Goal: Transaction & Acquisition: Register for event/course

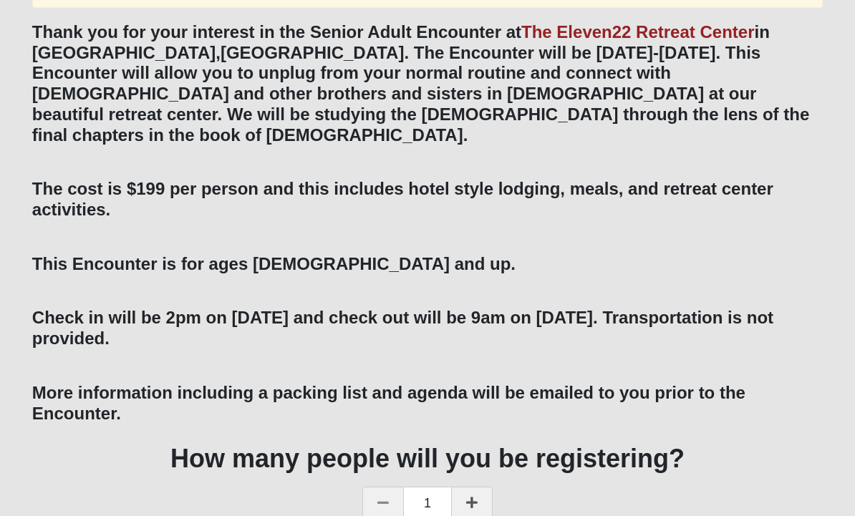
scroll to position [257, 0]
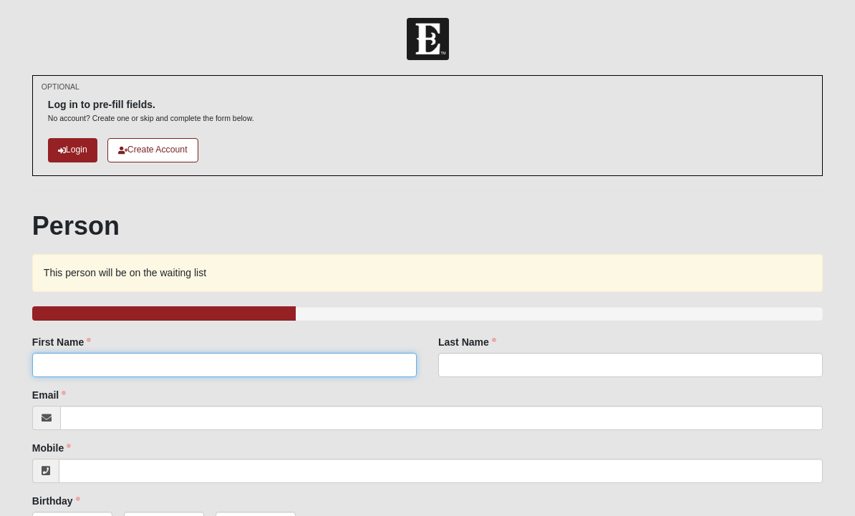
click at [212, 355] on input "First Name" at bounding box center [224, 365] width 385 height 24
type input "[PERSON_NAME]"
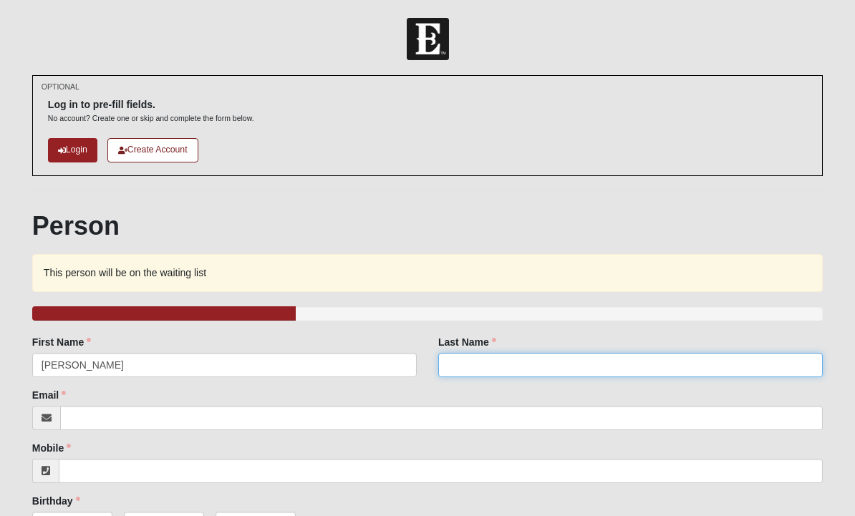
type input "Gilt"
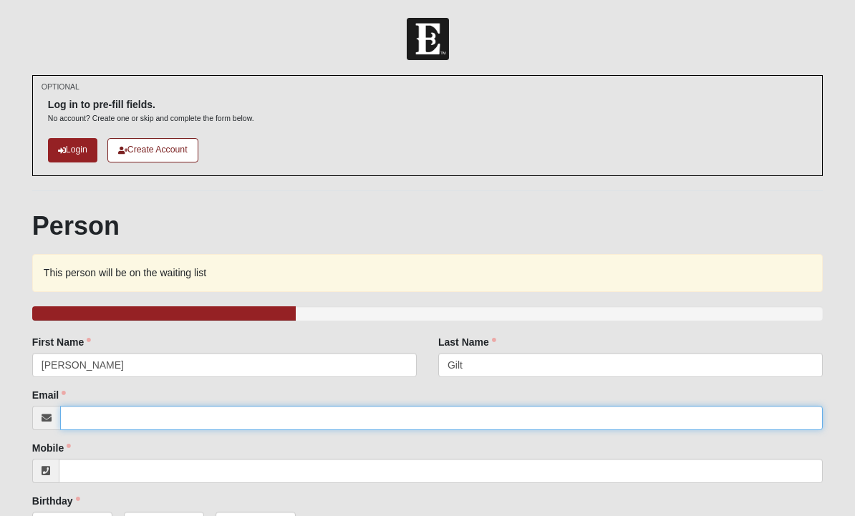
type input "[EMAIL_ADDRESS][DOMAIN_NAME]"
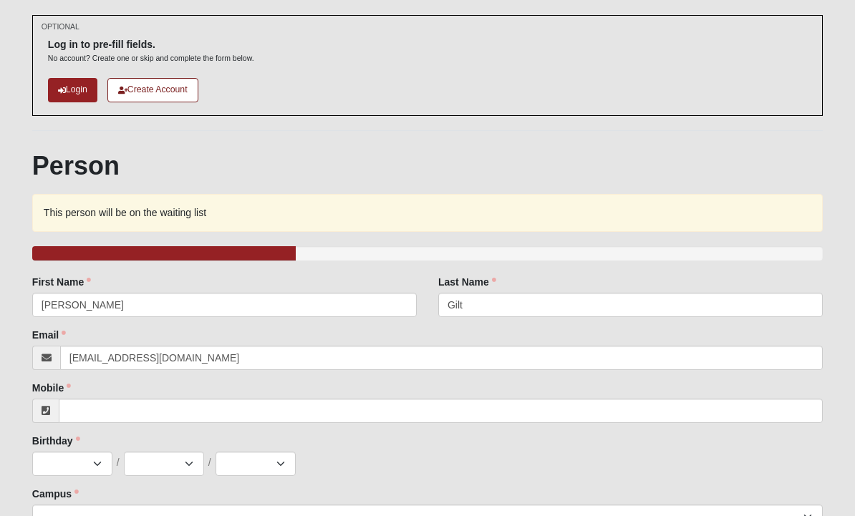
scroll to position [64, 0]
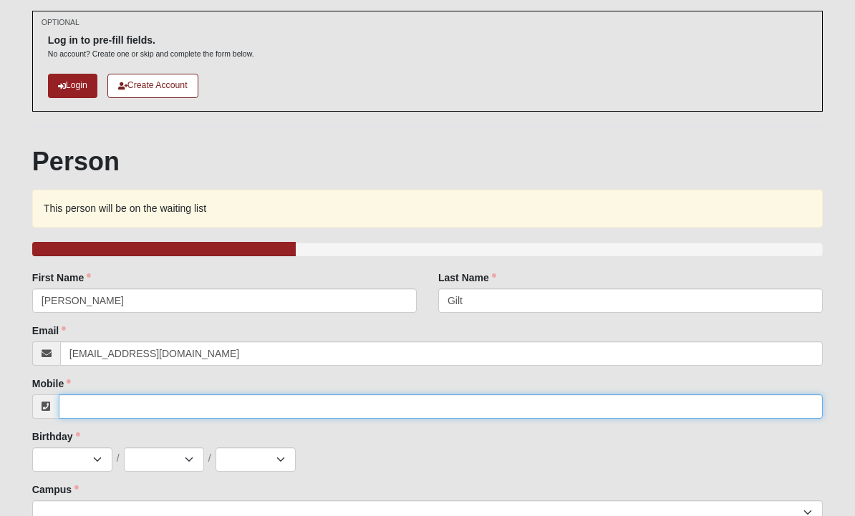
click at [380, 411] on input "Mobile" at bounding box center [441, 407] width 764 height 24
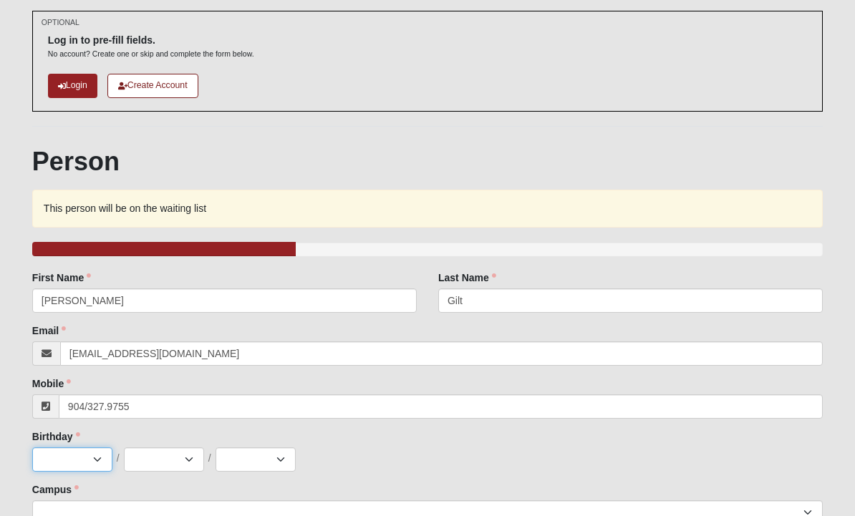
click at [79, 453] on select "Jan Feb Mar Apr May Jun [DATE] Aug Sep Oct Nov Dec" at bounding box center [72, 460] width 80 height 24
type input "[PHONE_NUMBER]"
select select "3"
click at [178, 455] on select "1 2 3 4 5 6 7 8 9 10 11 12 13 14 15 16 17 18 19 20 21 22 23 24 25 26 27 28 29 3…" at bounding box center [164, 460] width 80 height 24
select select "19"
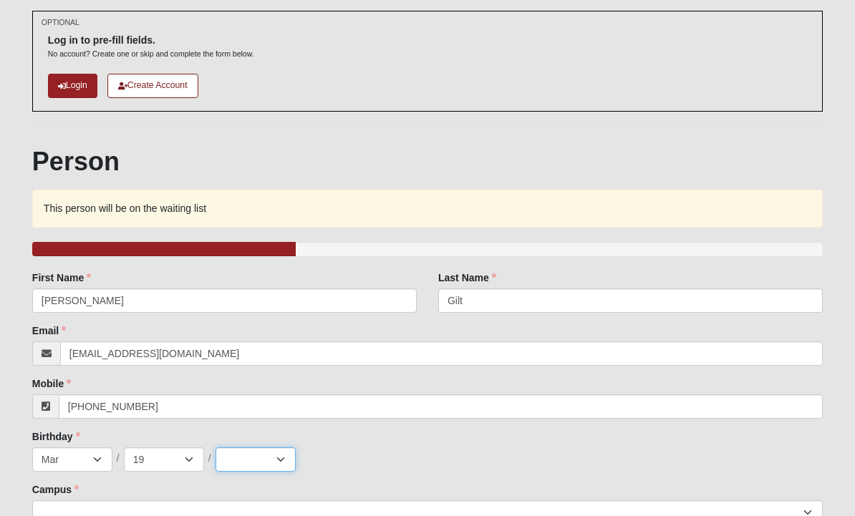
click at [271, 458] on select "2025 2024 2023 2022 2021 2020 2019 2018 2017 2016 2015 2014 2013 2012 2011 2010…" at bounding box center [256, 460] width 80 height 24
select select "1959"
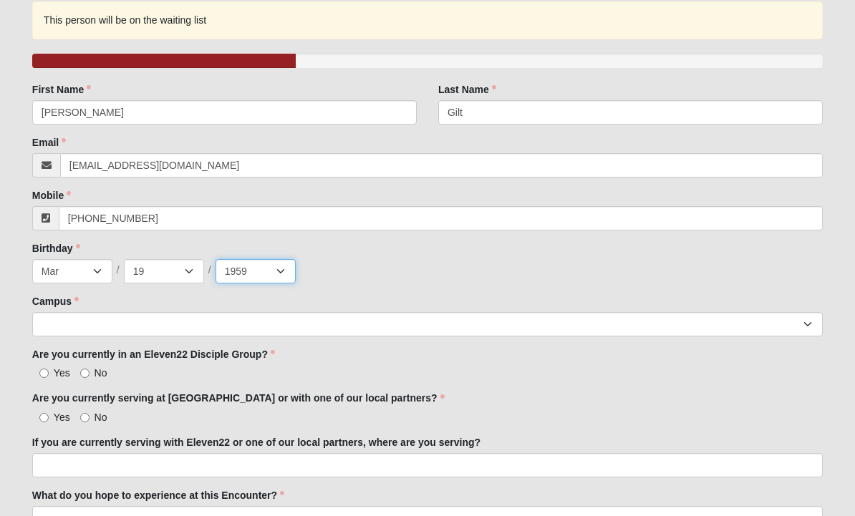
scroll to position [254, 0]
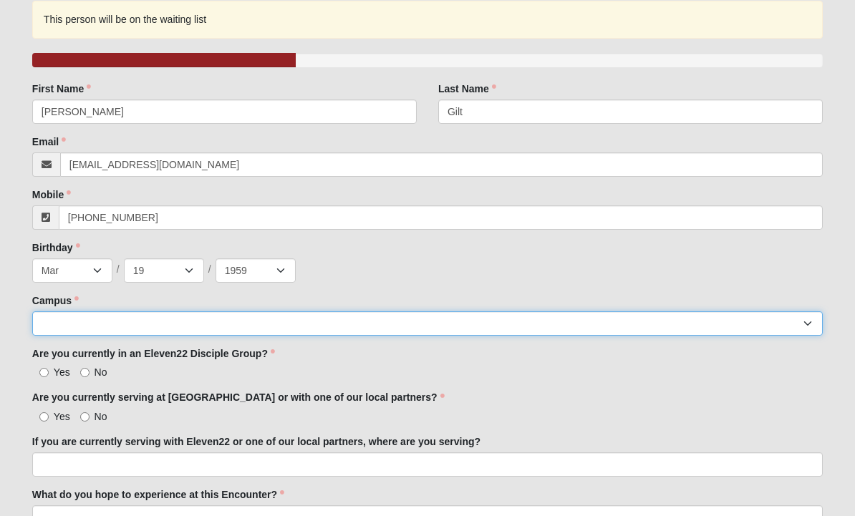
click at [276, 315] on select "[GEOGRAPHIC_DATA] [GEOGRAPHIC_DATA] (Coming Soon) Eleven22 Online [PERSON_NAME]…" at bounding box center [427, 324] width 791 height 24
select select "3"
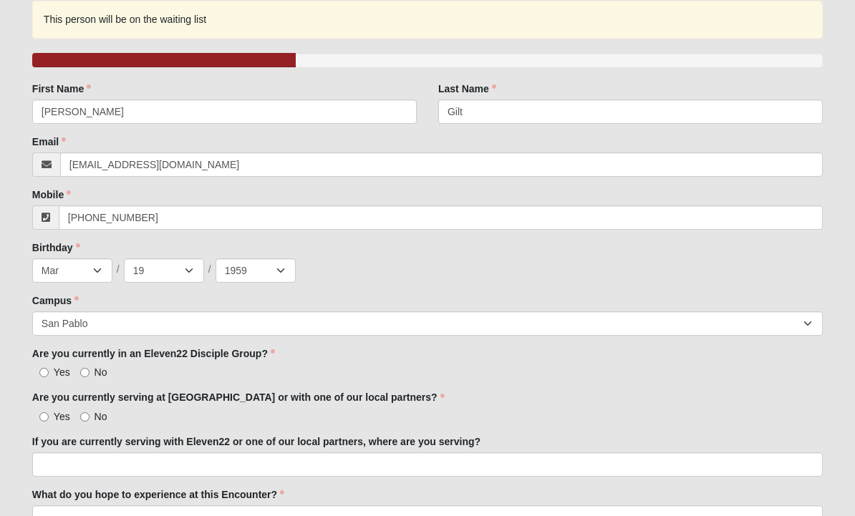
click at [82, 376] on input "No" at bounding box center [84, 372] width 9 height 9
radio input "true"
click at [99, 420] on span "No" at bounding box center [101, 416] width 13 height 11
click at [90, 420] on input "No" at bounding box center [84, 416] width 9 height 9
radio input "true"
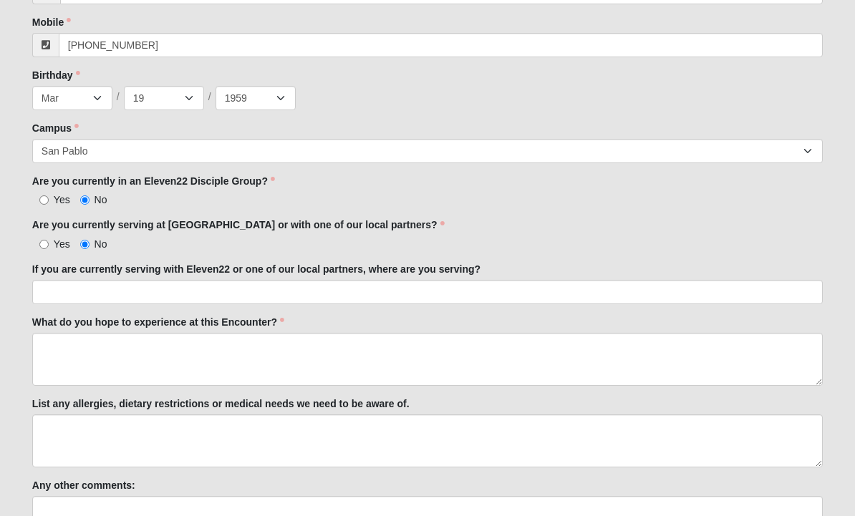
scroll to position [427, 0]
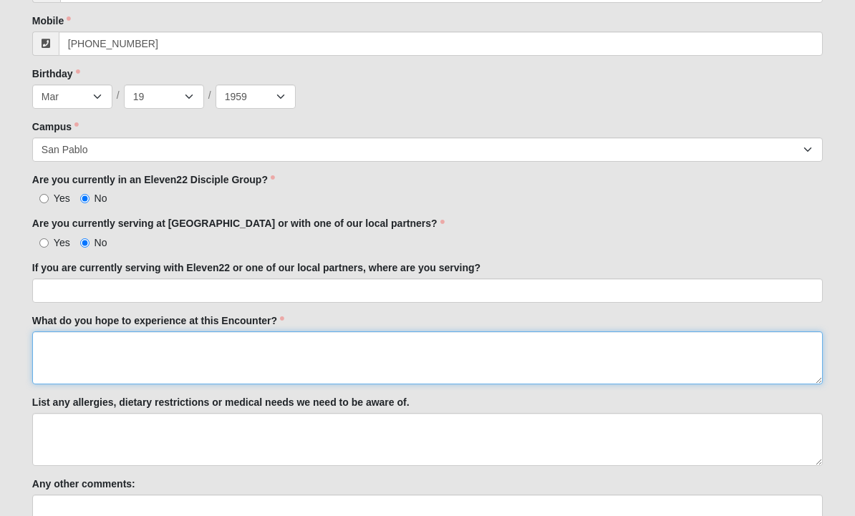
click at [81, 350] on textarea "What do you hope to experience at this Encounter?" at bounding box center [427, 358] width 791 height 53
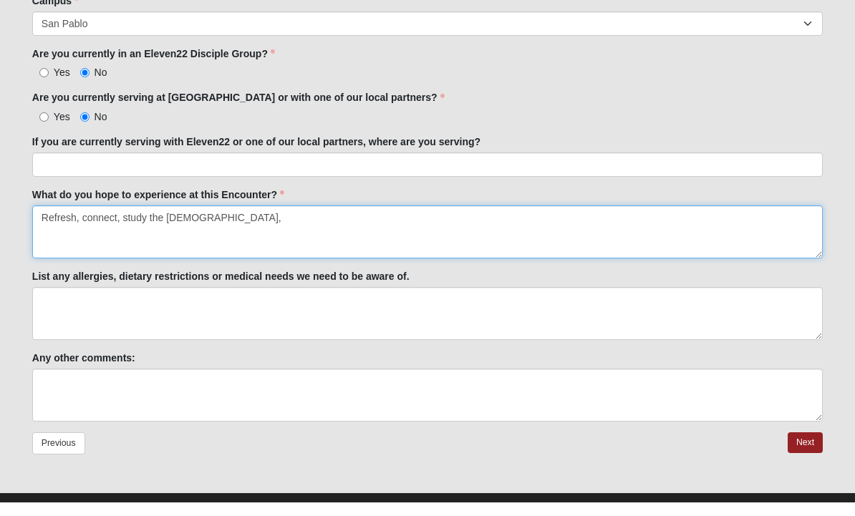
scroll to position [566, 0]
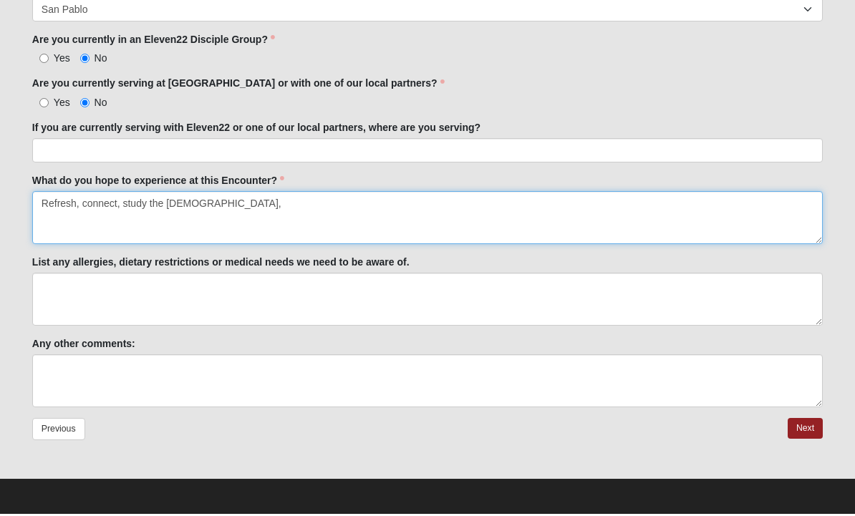
type textarea "Refresh, connect, study the [DEMOGRAPHIC_DATA],"
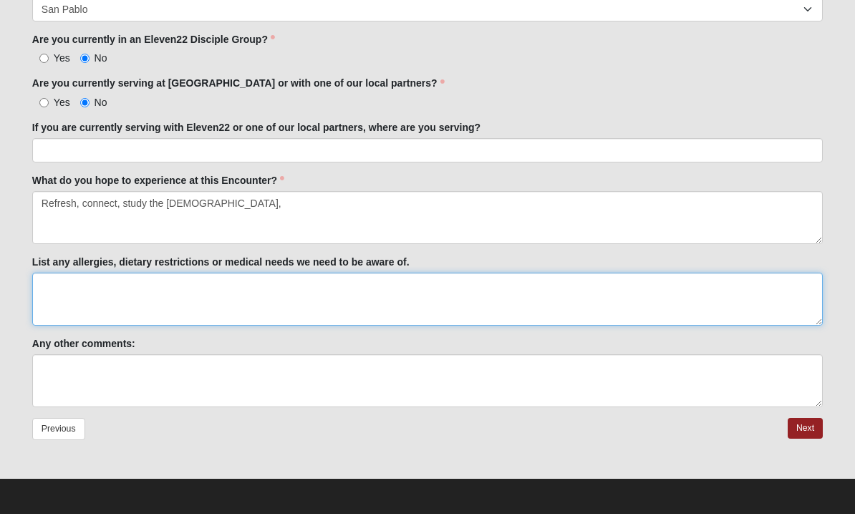
click at [66, 304] on textarea "List any allergies, dietary restrictions or medical needs we need to be aware o…" at bounding box center [427, 301] width 791 height 53
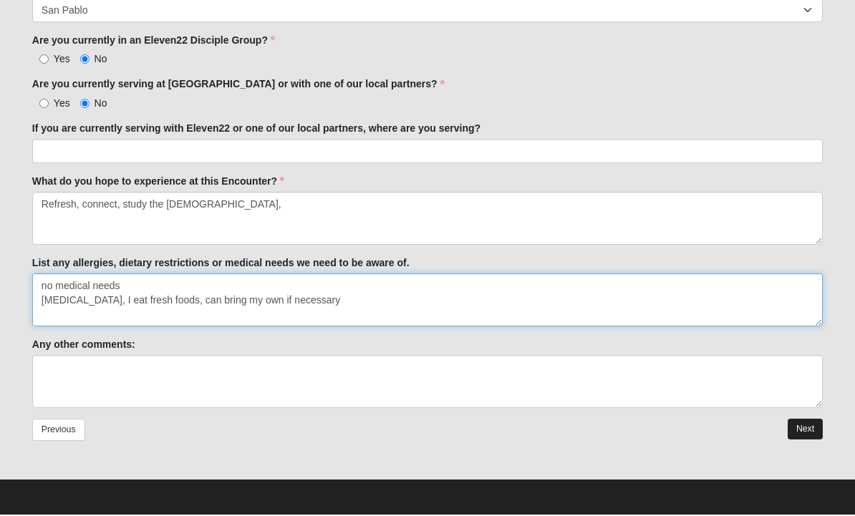
type textarea "no medical needs [MEDICAL_DATA], I eat fresh foods, can bring my own if necessa…"
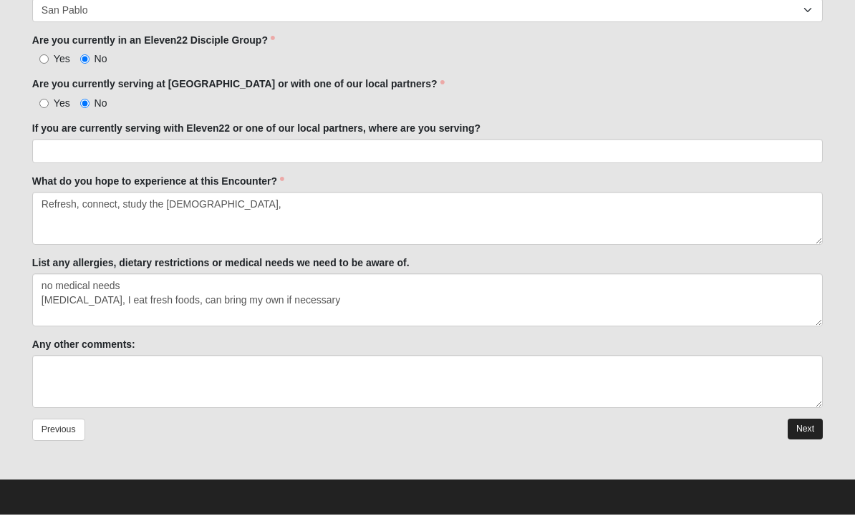
click at [804, 430] on link "Next" at bounding box center [805, 430] width 35 height 21
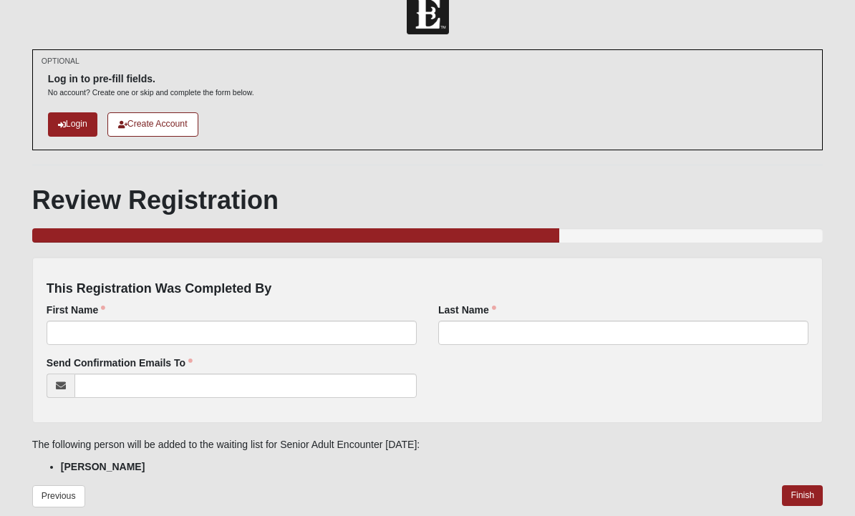
scroll to position [43, 0]
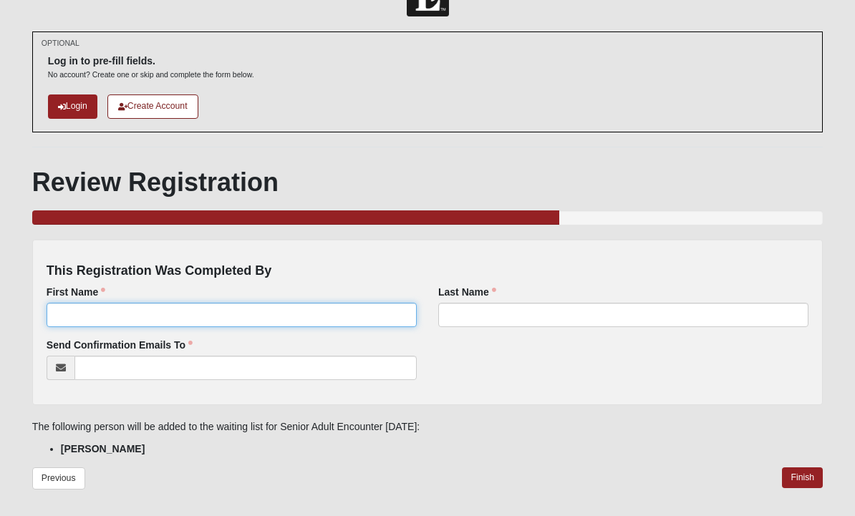
click at [188, 311] on input "First Name" at bounding box center [232, 316] width 370 height 24
type input "[PERSON_NAME]"
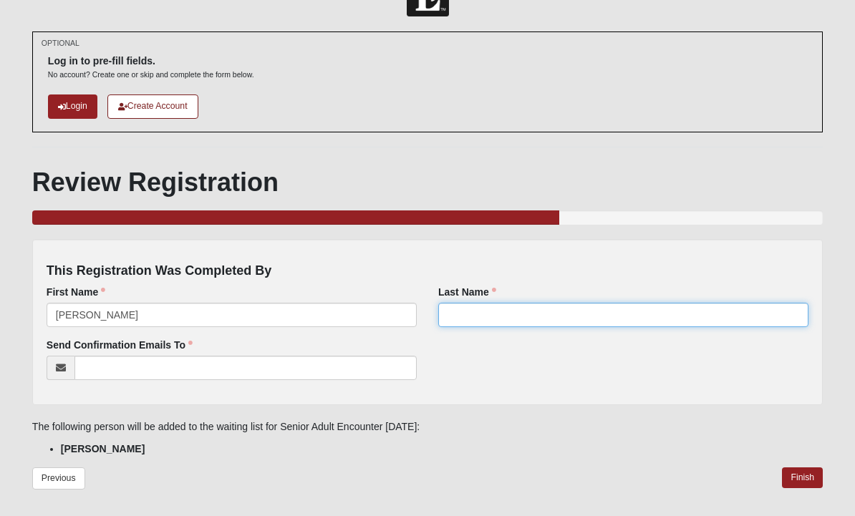
type input "Gilt"
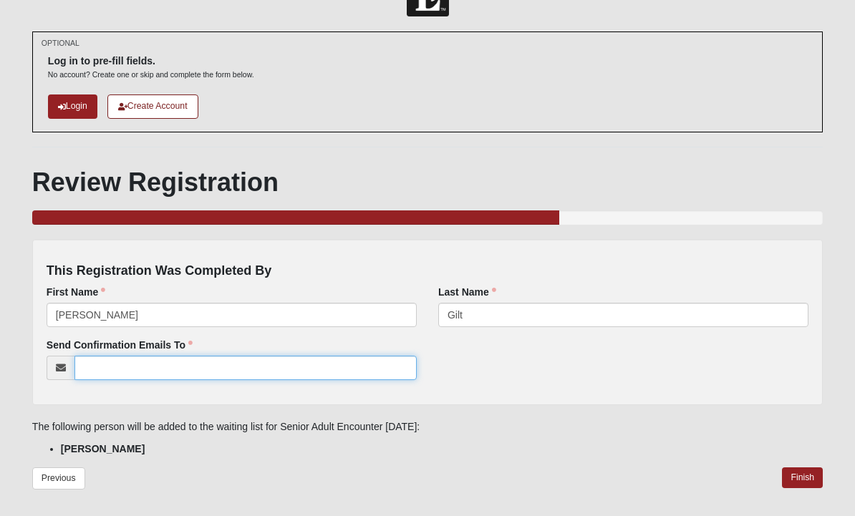
type input "[EMAIL_ADDRESS][DOMAIN_NAME]"
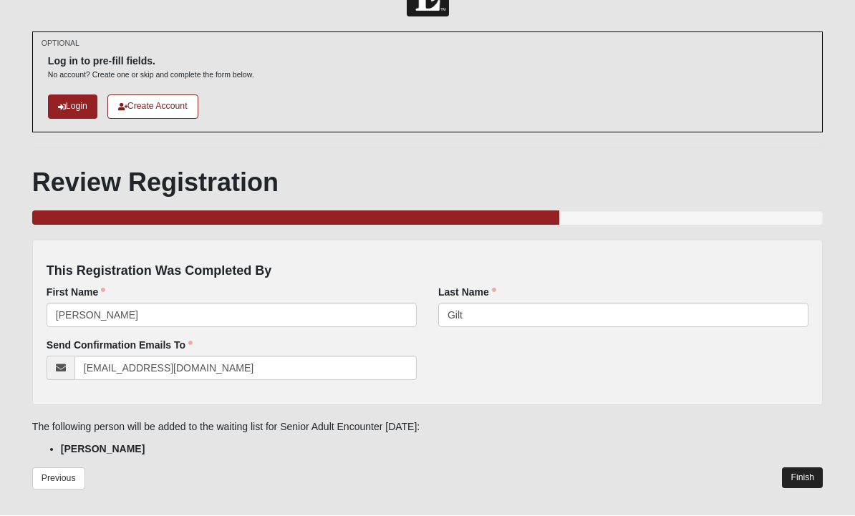
click at [796, 481] on link "Finish" at bounding box center [802, 478] width 41 height 21
